Goal: Information Seeking & Learning: Learn about a topic

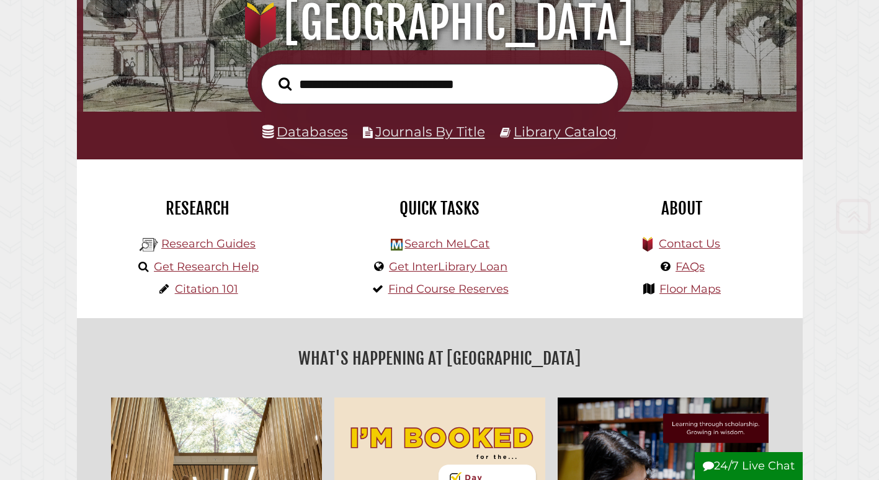
scroll to position [248, 0]
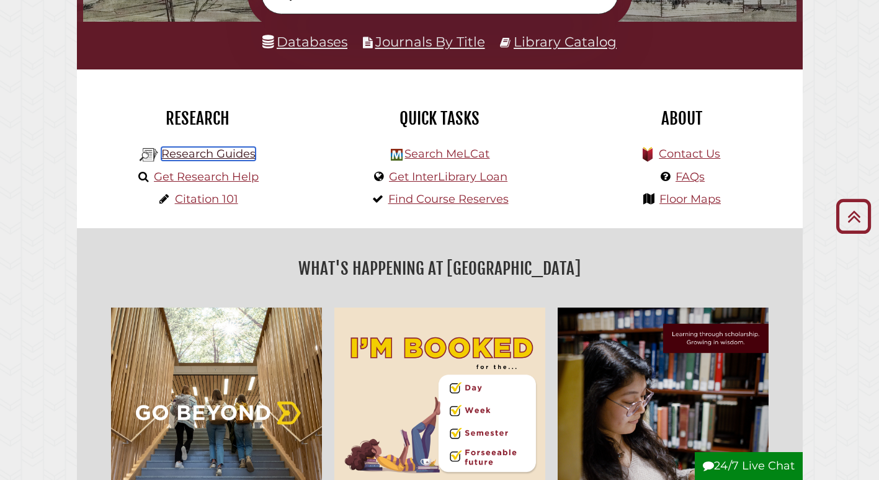
click at [201, 153] on link "Research Guides" at bounding box center [208, 154] width 94 height 14
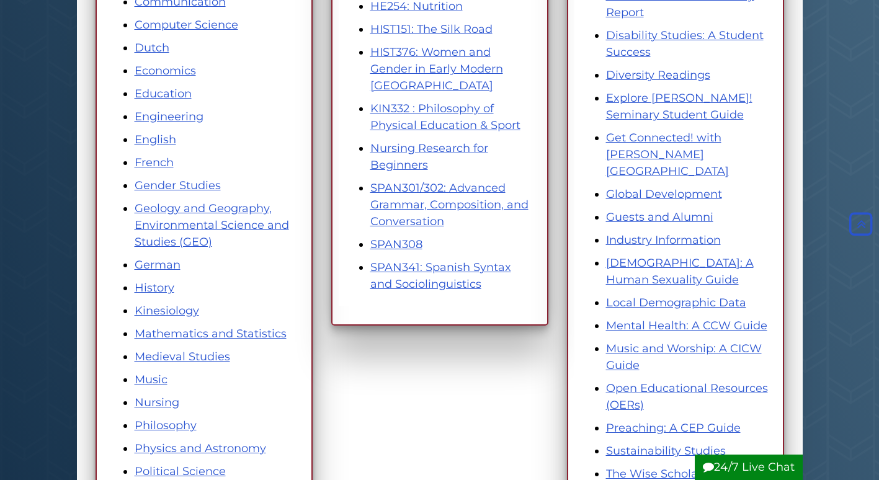
scroll to position [310, 0]
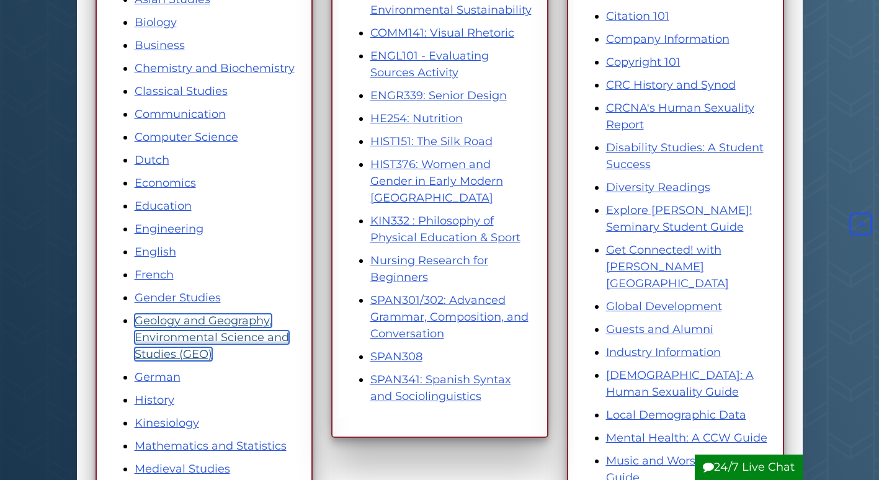
click at [249, 334] on link "Geology and Geography, Environmental Science and Studies (GEO)" at bounding box center [212, 337] width 154 height 47
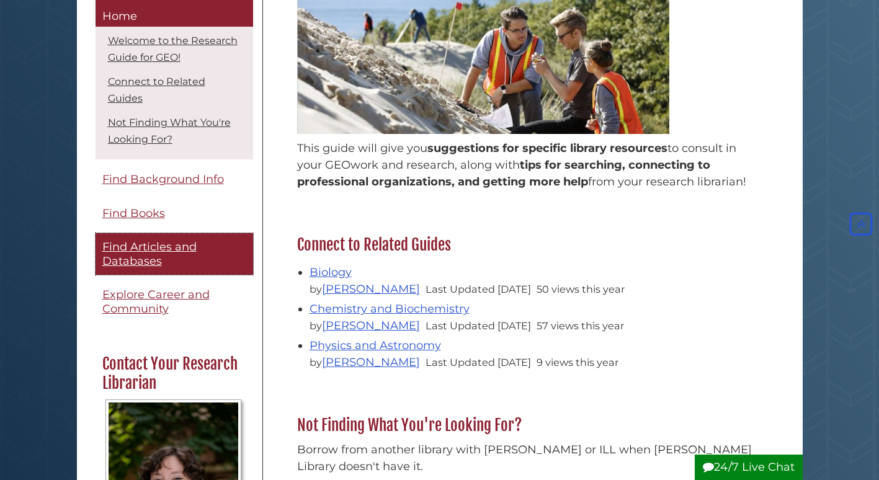
click at [185, 241] on span "Find Articles and Databases" at bounding box center [149, 255] width 94 height 28
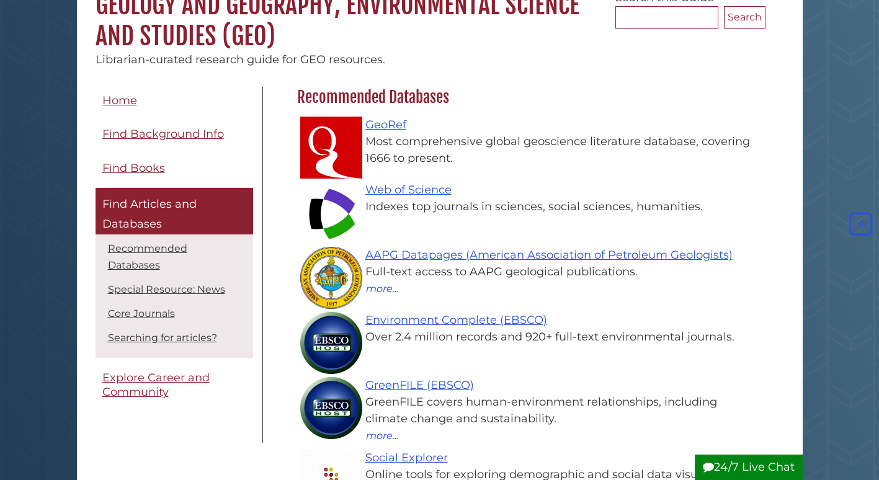
scroll to position [124, 0]
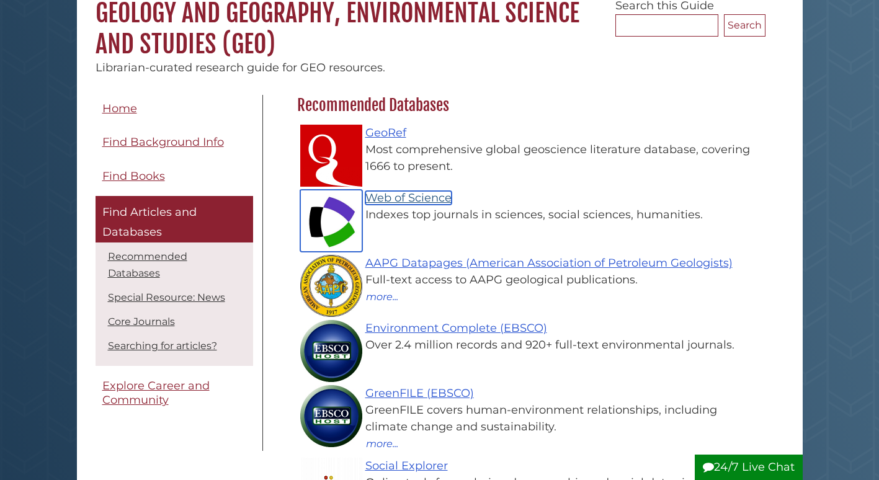
click at [420, 198] on link "Web of Science" at bounding box center [408, 198] width 86 height 14
click at [317, 226] on img at bounding box center [331, 221] width 62 height 62
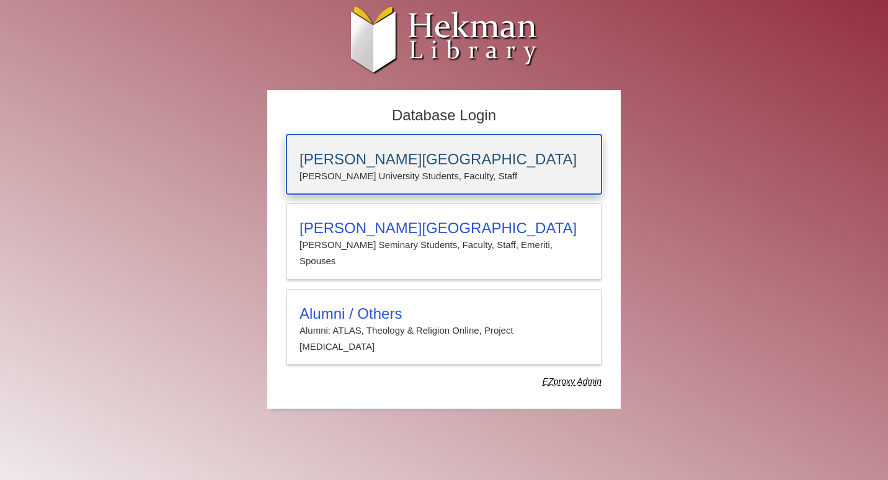
click at [356, 163] on h3 "[PERSON_NAME][GEOGRAPHIC_DATA]" at bounding box center [443, 159] width 289 height 17
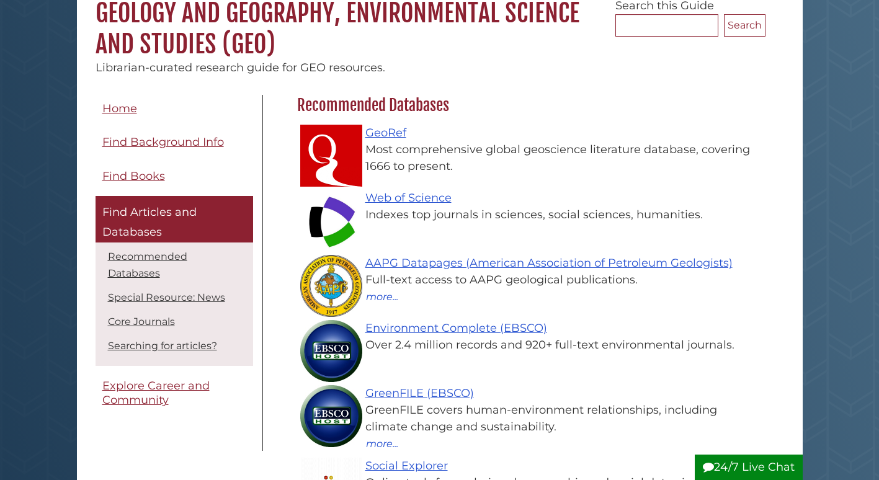
scroll to position [361, 474]
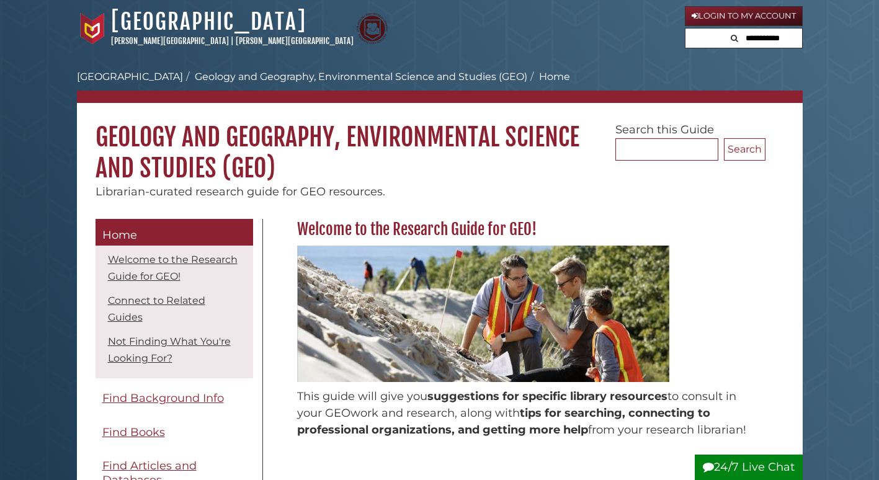
scroll to position [248, 0]
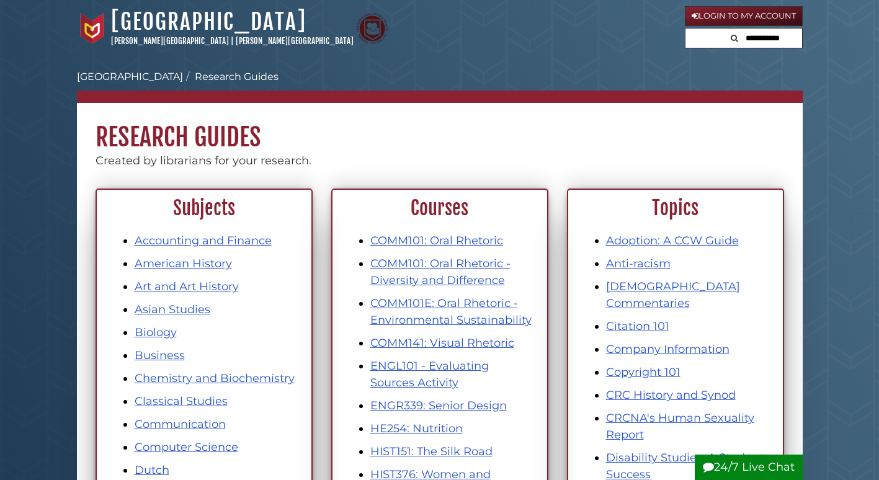
scroll to position [310, 0]
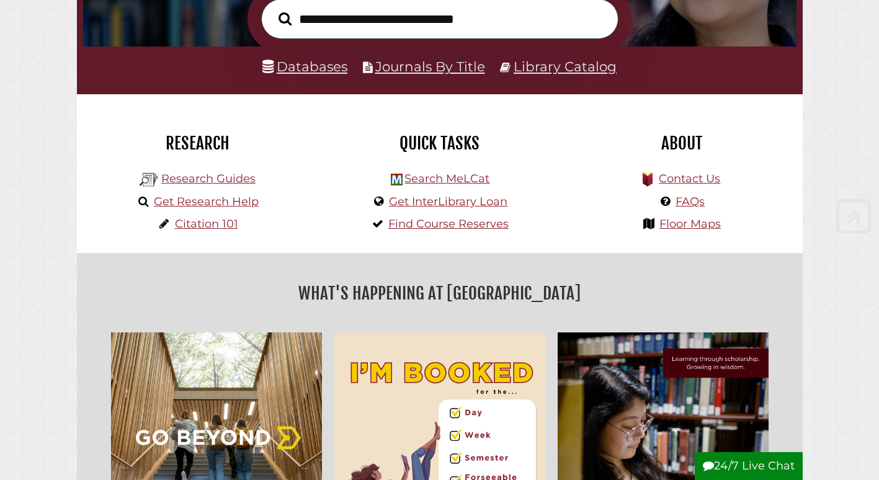
scroll to position [236, 707]
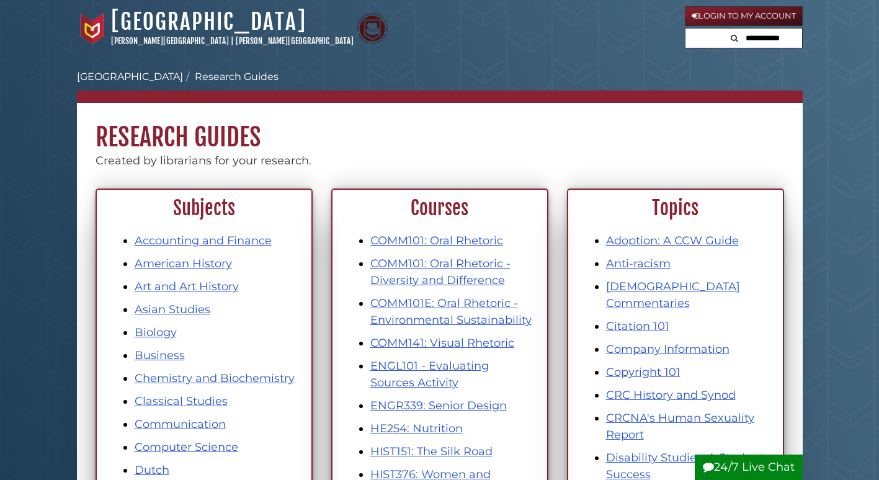
scroll to position [310, 0]
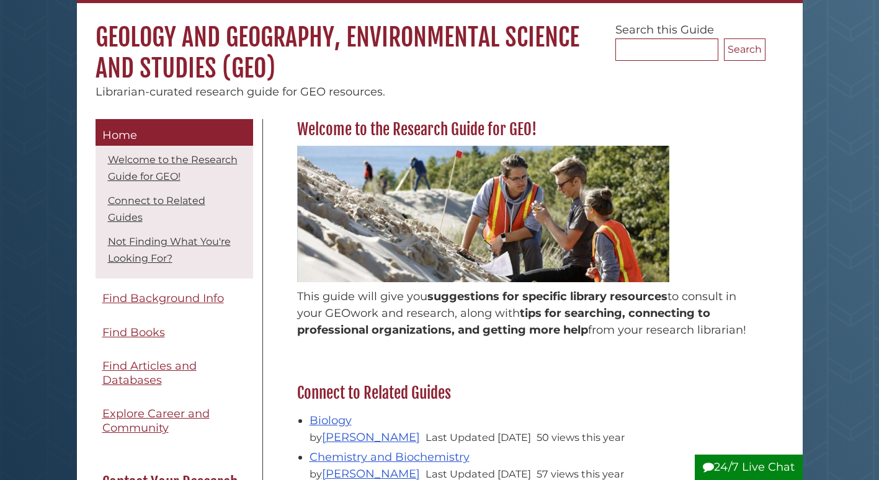
scroll to position [62, 0]
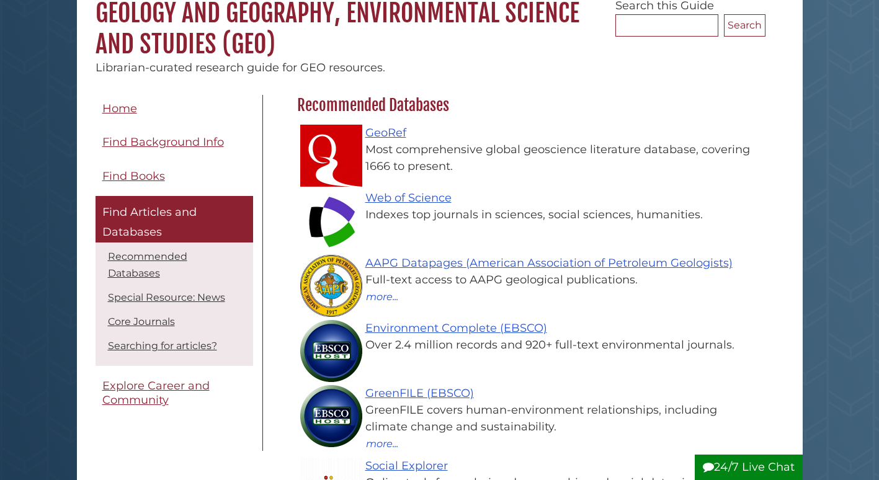
scroll to position [361, 474]
